Goal: Transaction & Acquisition: Book appointment/travel/reservation

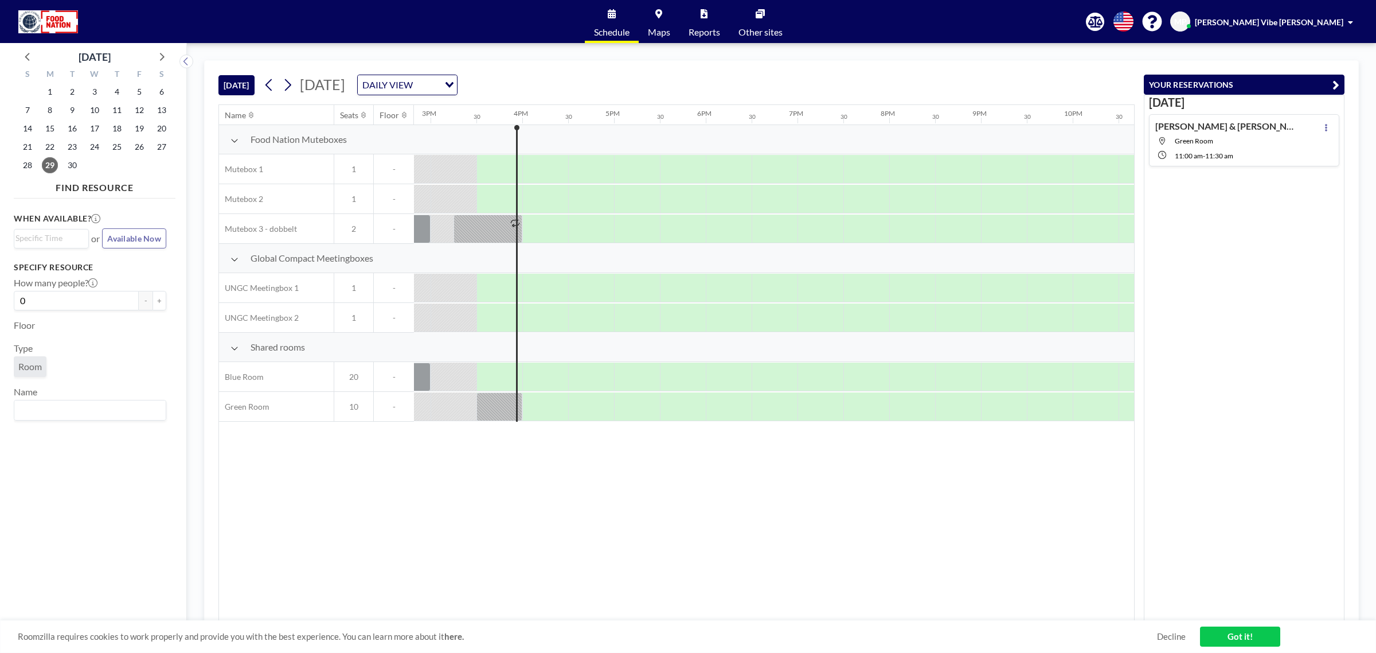
scroll to position [0, 1376]
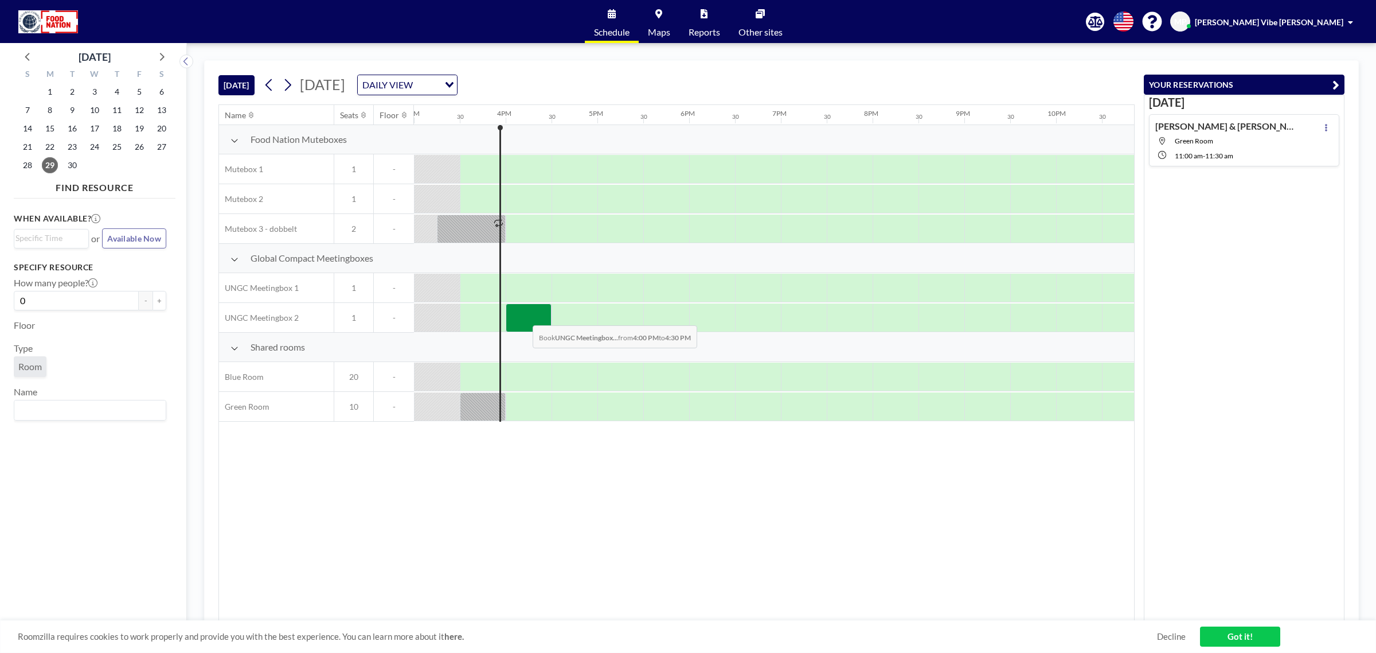
click at [524, 317] on div at bounding box center [529, 317] width 46 height 29
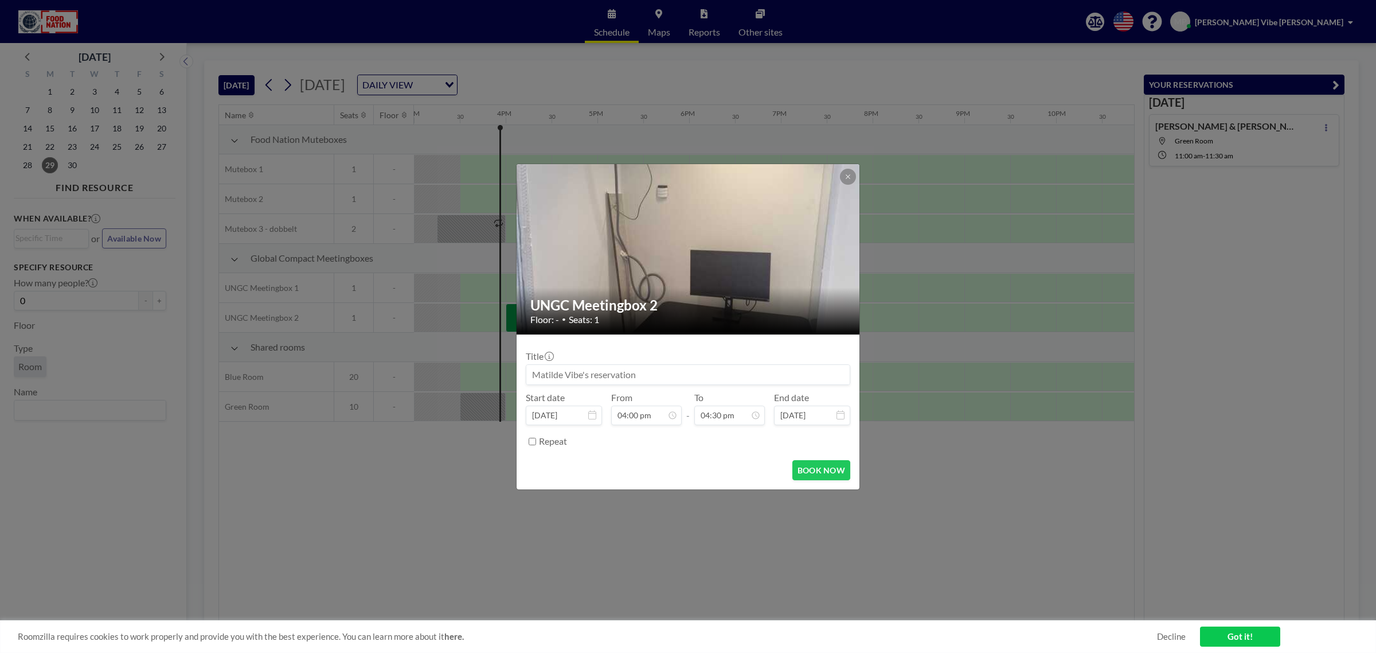
click at [650, 381] on input at bounding box center [687, 374] width 323 height 19
click at [849, 179] on icon at bounding box center [848, 176] width 7 height 7
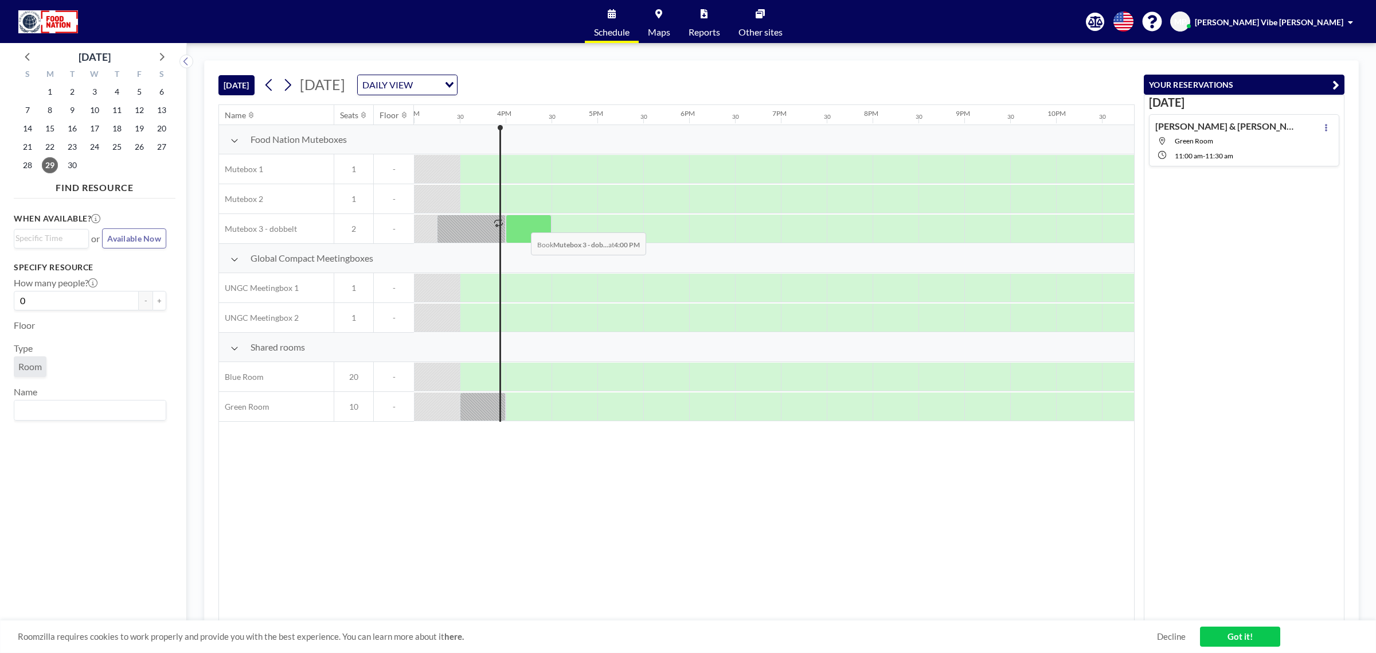
click at [522, 224] on div at bounding box center [529, 228] width 46 height 29
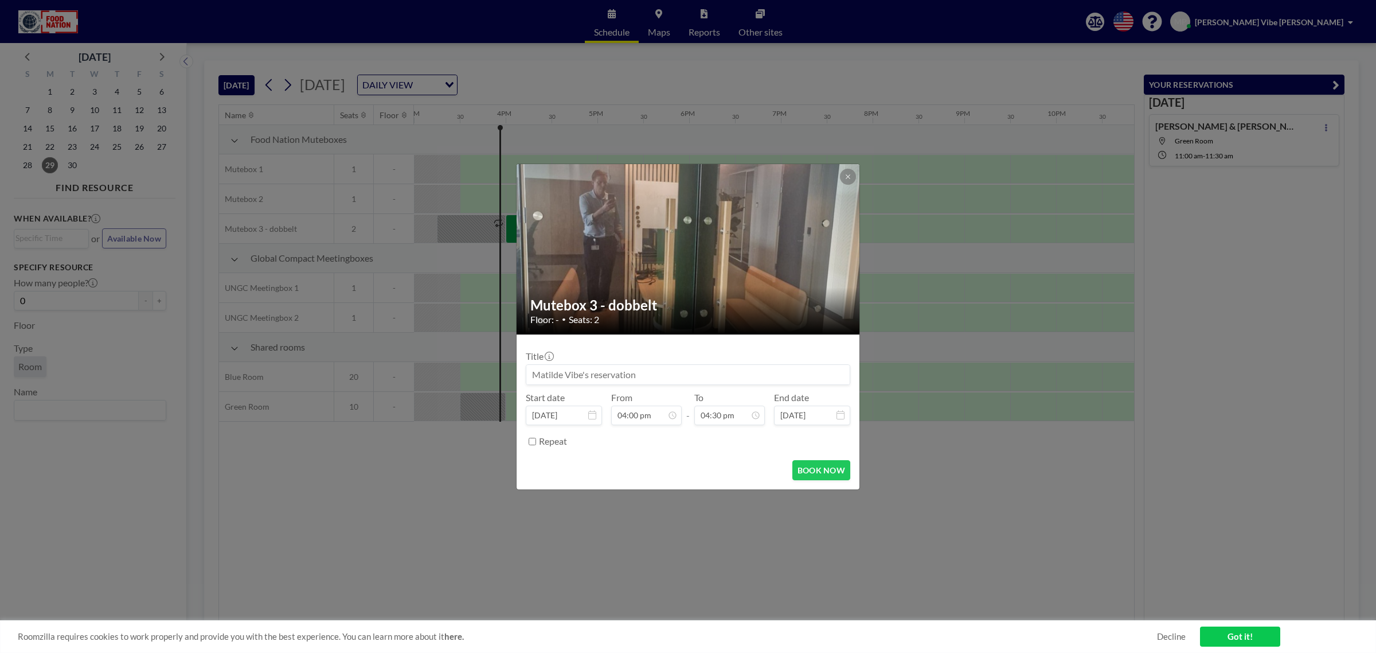
scroll to position [673, 0]
click at [839, 470] on button "BOOK NOW" at bounding box center [822, 470] width 58 height 20
